Goal: Task Accomplishment & Management: Use online tool/utility

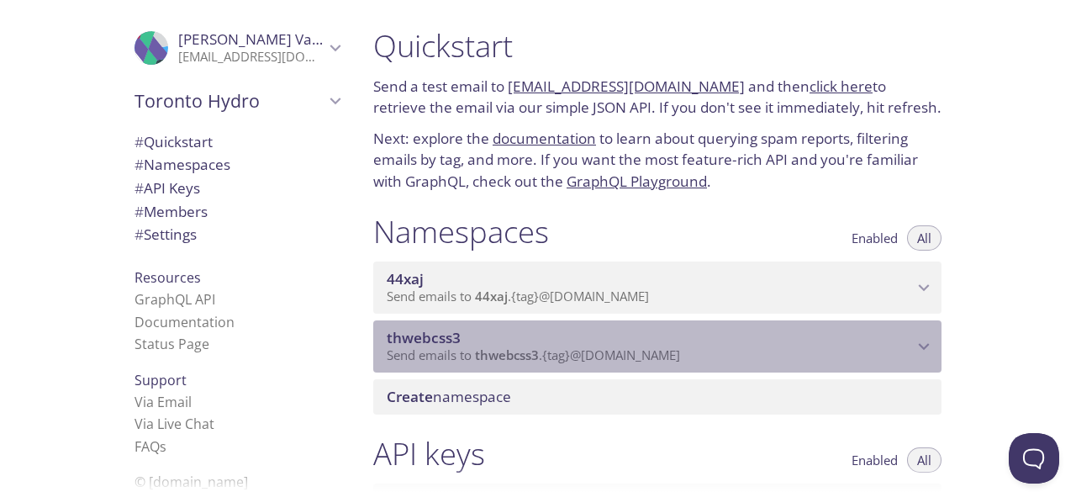
click at [578, 352] on span "Send emails to thwebcss3 . {tag} @[DOMAIN_NAME]" at bounding box center [533, 354] width 293 height 17
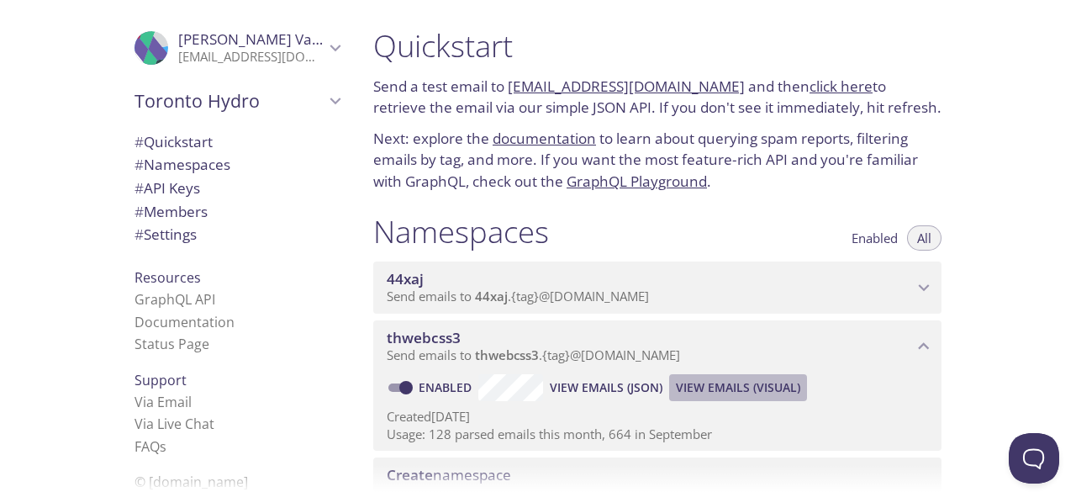
click at [731, 393] on span "View Emails (Visual)" at bounding box center [738, 387] width 124 height 20
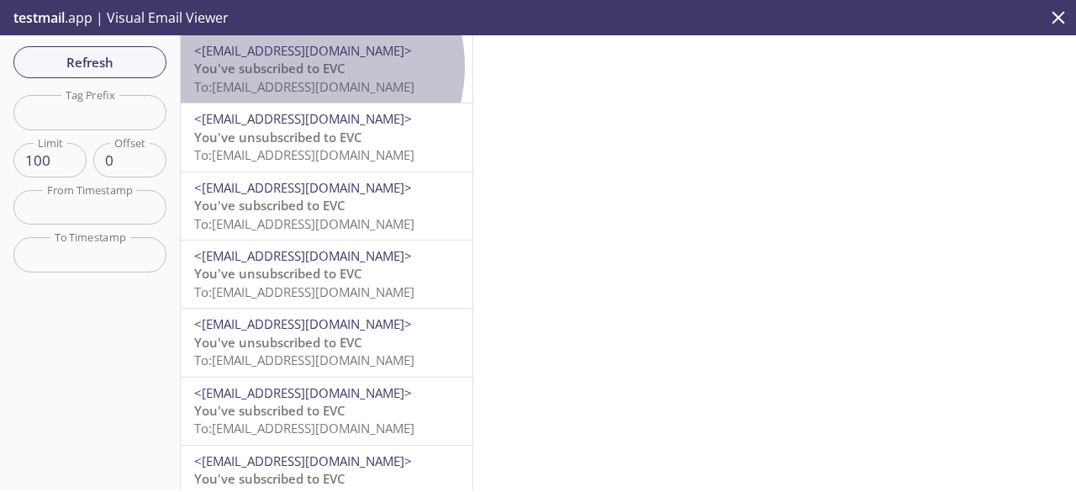
click at [306, 66] on span "You've subscribed to EVC" at bounding box center [269, 68] width 151 height 17
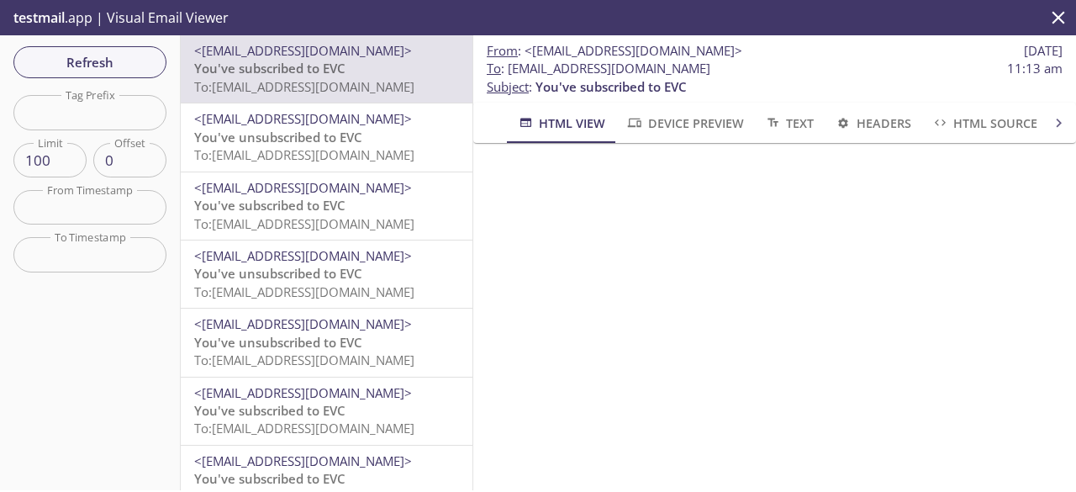
scroll to position [292, 0]
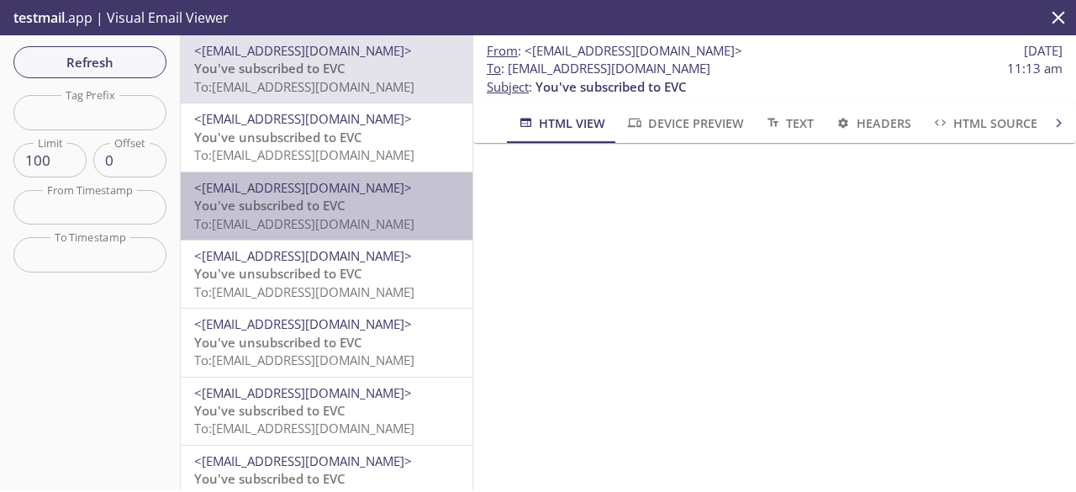
click at [336, 221] on span "To: [EMAIL_ADDRESS][DOMAIN_NAME]" at bounding box center [304, 223] width 220 height 17
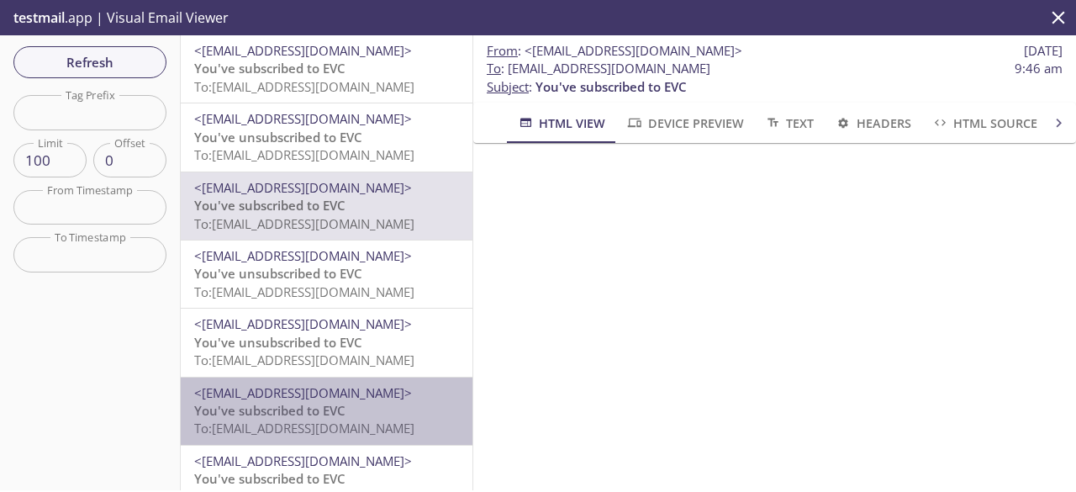
click at [379, 423] on span "To: [EMAIL_ADDRESS][DOMAIN_NAME]" at bounding box center [304, 427] width 220 height 17
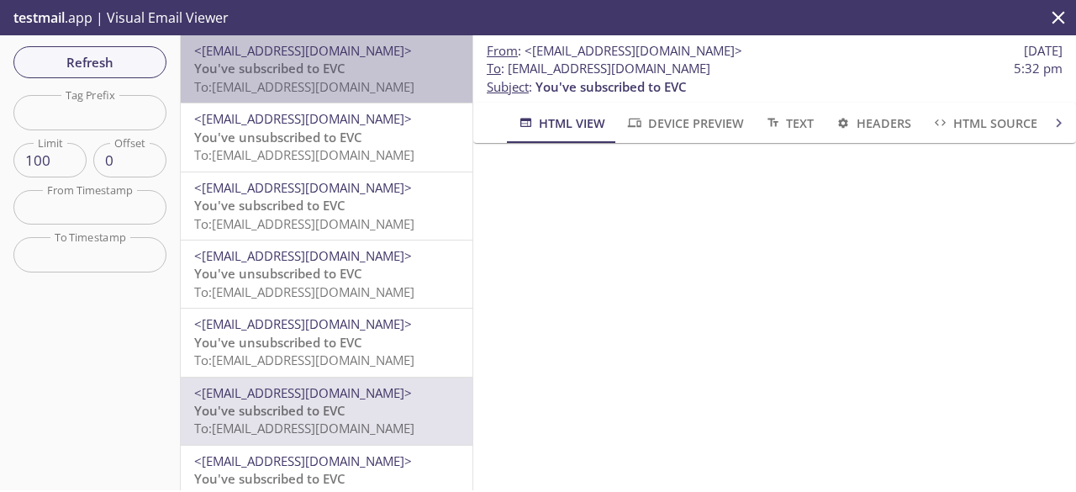
click at [379, 76] on p "You've subscribed to EVC To: [EMAIL_ADDRESS][DOMAIN_NAME]" at bounding box center [326, 78] width 265 height 36
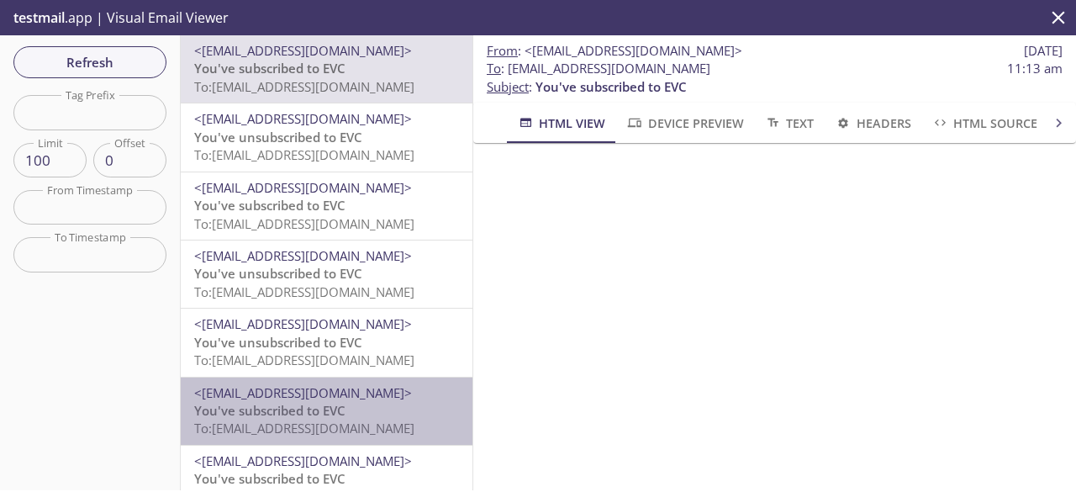
click at [371, 422] on span "To: [EMAIL_ADDRESS][DOMAIN_NAME]" at bounding box center [304, 427] width 220 height 17
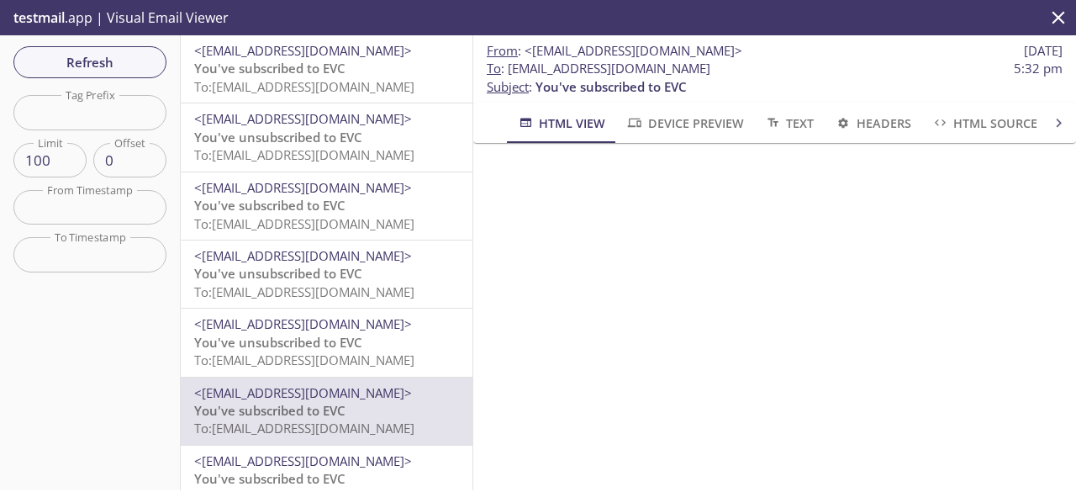
click at [365, 87] on span "To: [EMAIL_ADDRESS][DOMAIN_NAME]" at bounding box center [304, 86] width 220 height 17
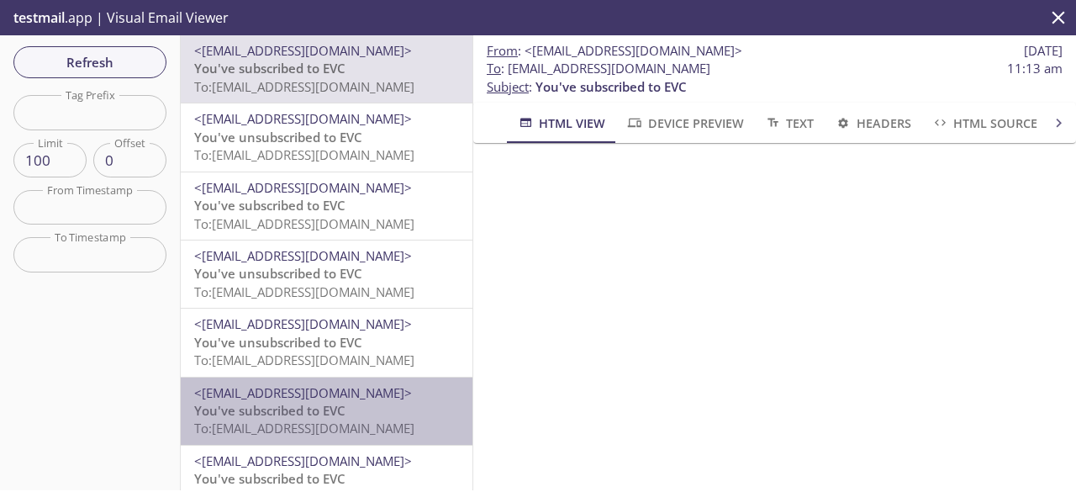
click at [358, 386] on span "<[EMAIL_ADDRESS][DOMAIN_NAME]>" at bounding box center [303, 392] width 218 height 17
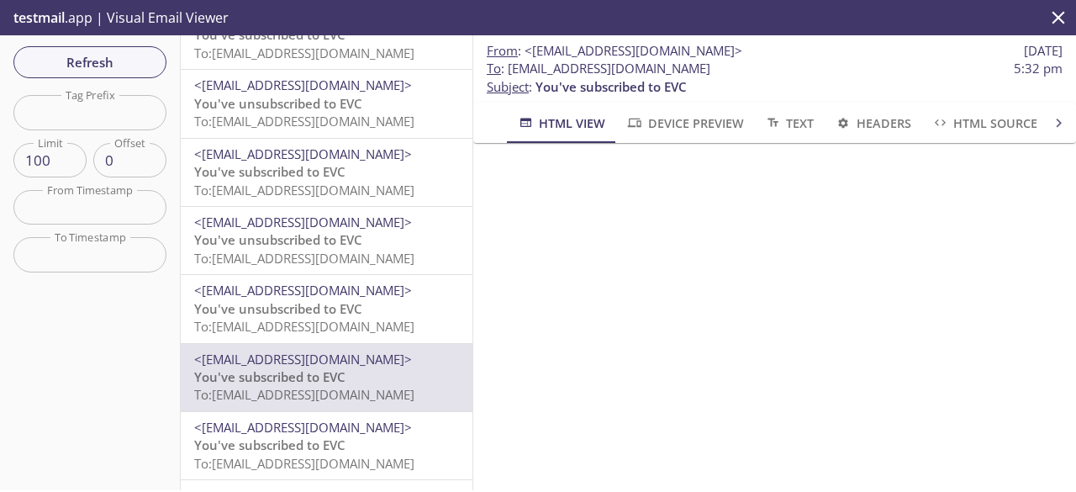
scroll to position [292, 0]
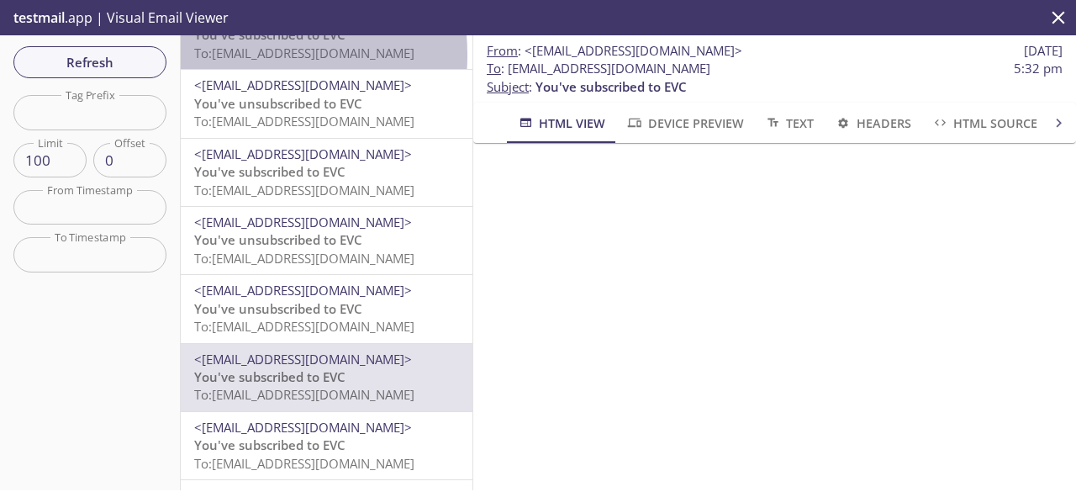
click at [235, 55] on span "To: [EMAIL_ADDRESS][DOMAIN_NAME]" at bounding box center [304, 53] width 220 height 17
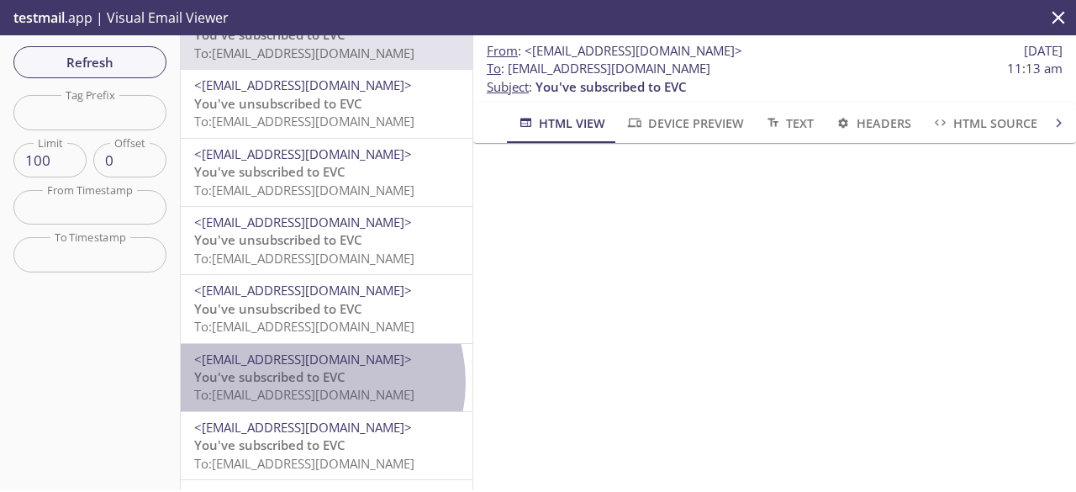
click at [314, 382] on span "You've subscribed to EVC" at bounding box center [269, 376] width 151 height 17
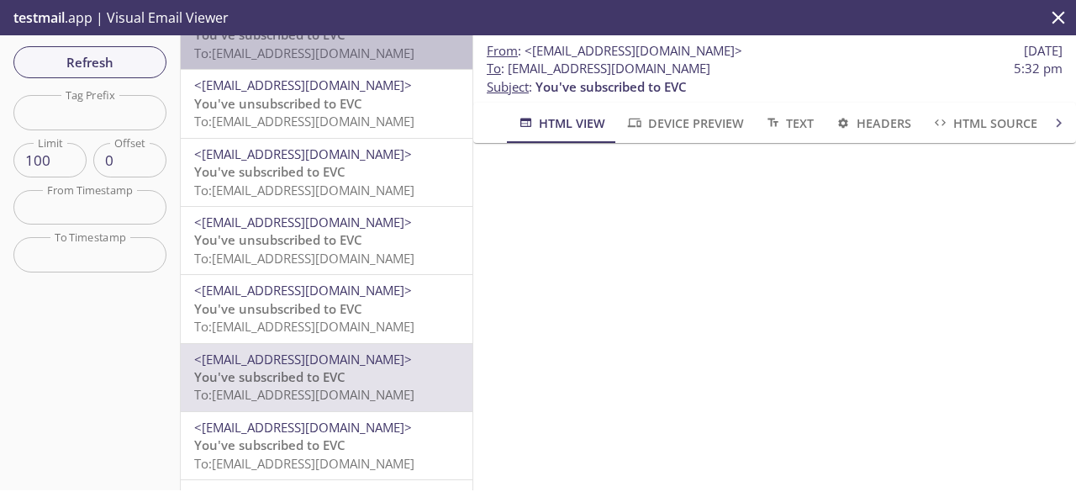
click at [397, 60] on span "To: [EMAIL_ADDRESS][DOMAIN_NAME]" at bounding box center [304, 53] width 220 height 17
